Goal: Find specific page/section: Find specific page/section

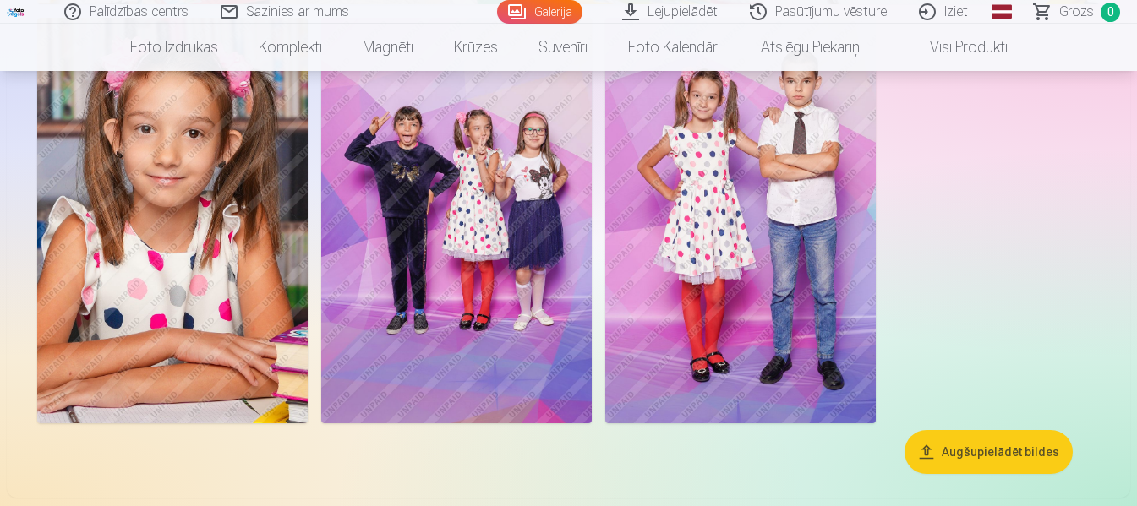
scroll to position [5664, 0]
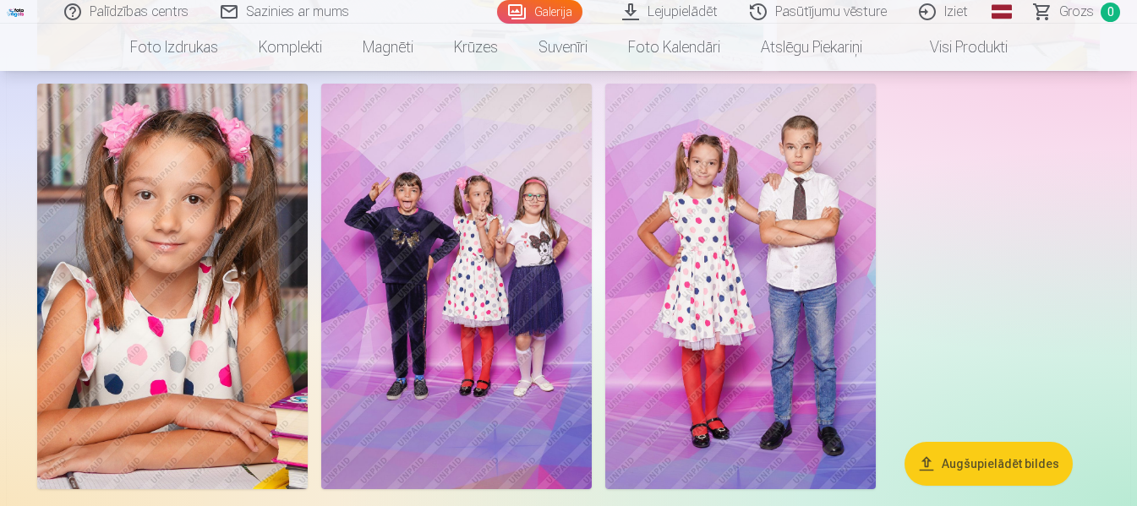
click at [414, 309] on img at bounding box center [456, 287] width 271 height 406
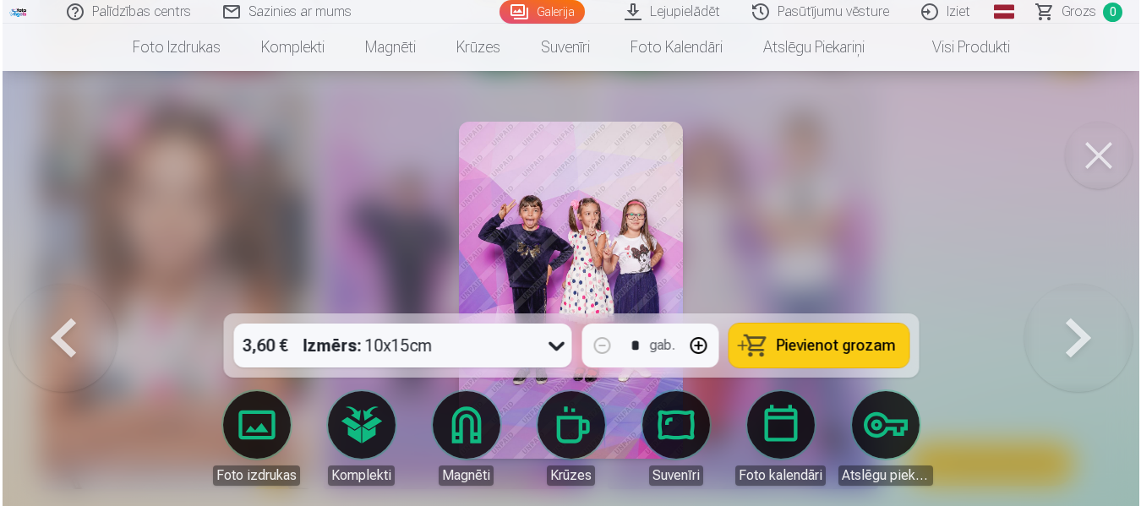
scroll to position [5684, 0]
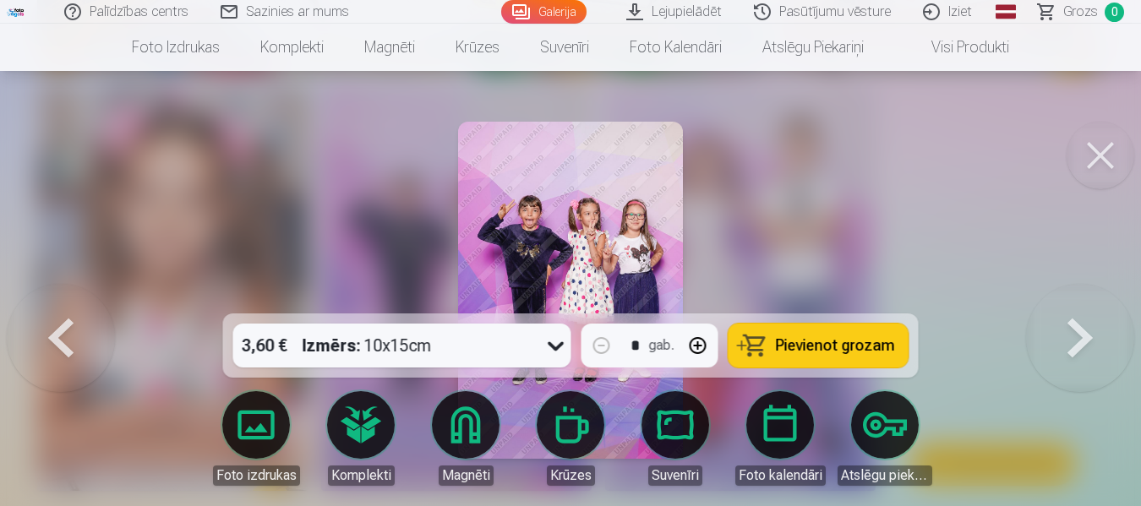
click at [556, 220] on img at bounding box center [570, 290] width 225 height 337
click at [1099, 156] on button at bounding box center [1101, 156] width 68 height 68
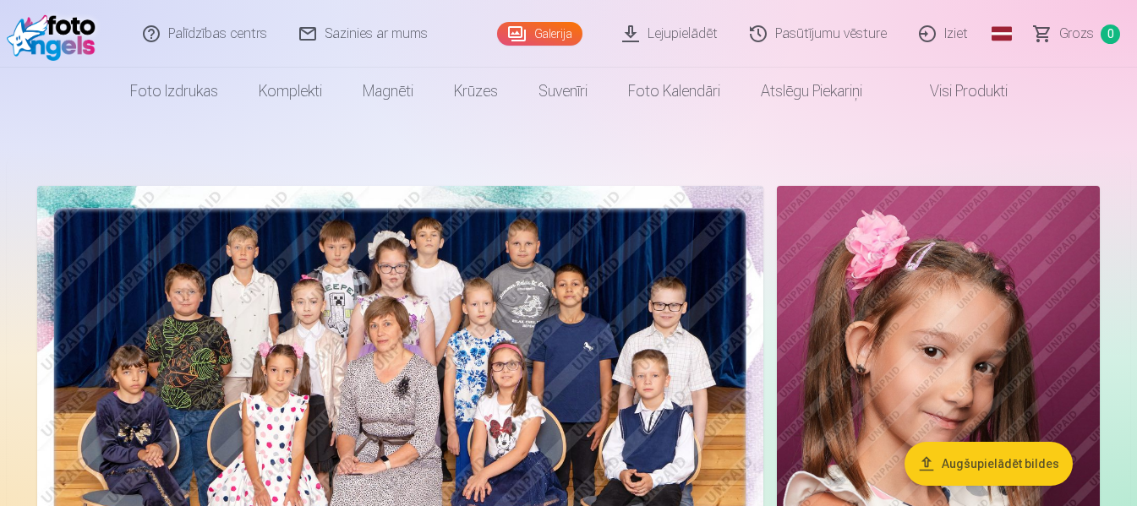
click at [928, 31] on link "Iziet" at bounding box center [944, 34] width 81 height 68
